Goal: Task Accomplishment & Management: Manage account settings

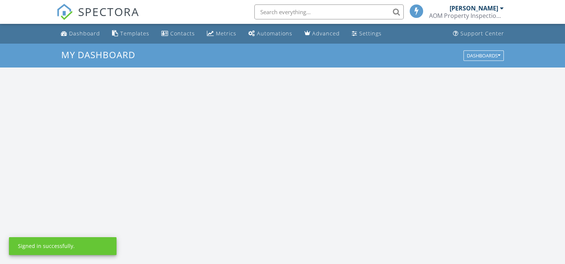
scroll to position [691, 577]
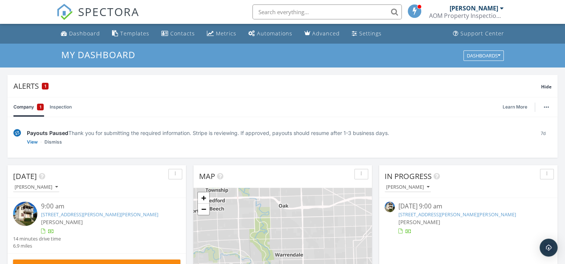
click at [426, 214] on link "5101 Reuter St, Dearborn, MI 48126" at bounding box center [457, 214] width 117 height 7
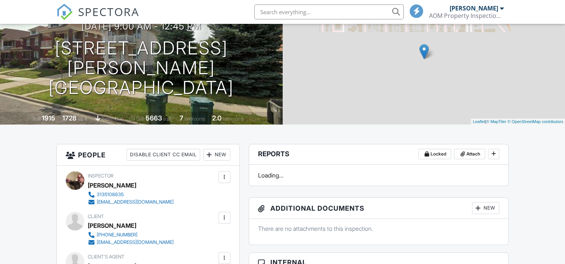
scroll to position [75, 0]
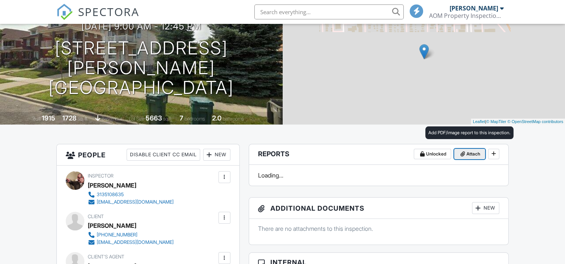
click at [471, 156] on span "Attach" at bounding box center [473, 154] width 14 height 7
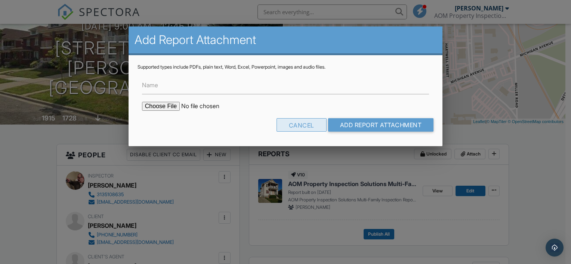
click at [304, 125] on div "Cancel" at bounding box center [301, 124] width 50 height 13
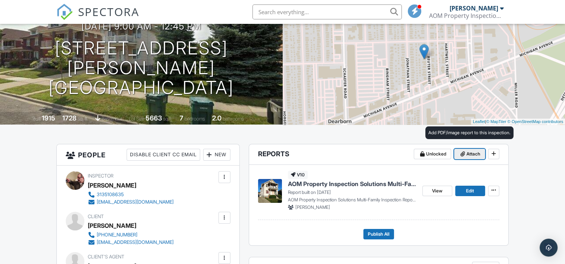
click at [466, 154] on span "Attach" at bounding box center [473, 154] width 14 height 7
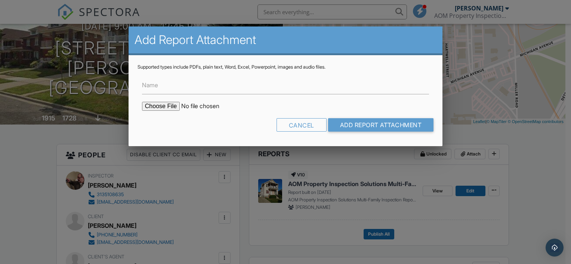
click at [150, 106] on input "file" at bounding box center [205, 106] width 127 height 9
type input "C:\fakepath\04 - 5101 Reuter St Dearborn Roof Inspection Report (05.29.25).pdf"
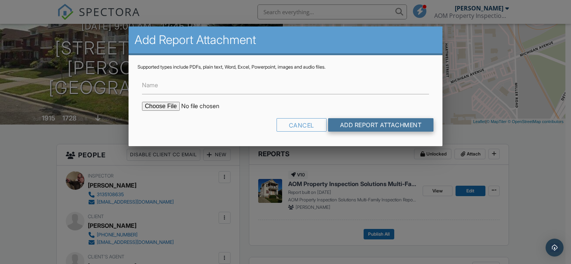
click at [359, 127] on input "Add Report Attachment" at bounding box center [381, 124] width 106 height 13
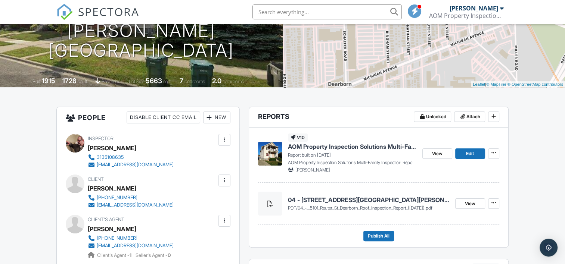
click at [333, 148] on span "AOM Property Inspection Solutions Multi-Family Home Inspection Report" at bounding box center [352, 147] width 128 height 8
